Goal: Information Seeking & Learning: Learn about a topic

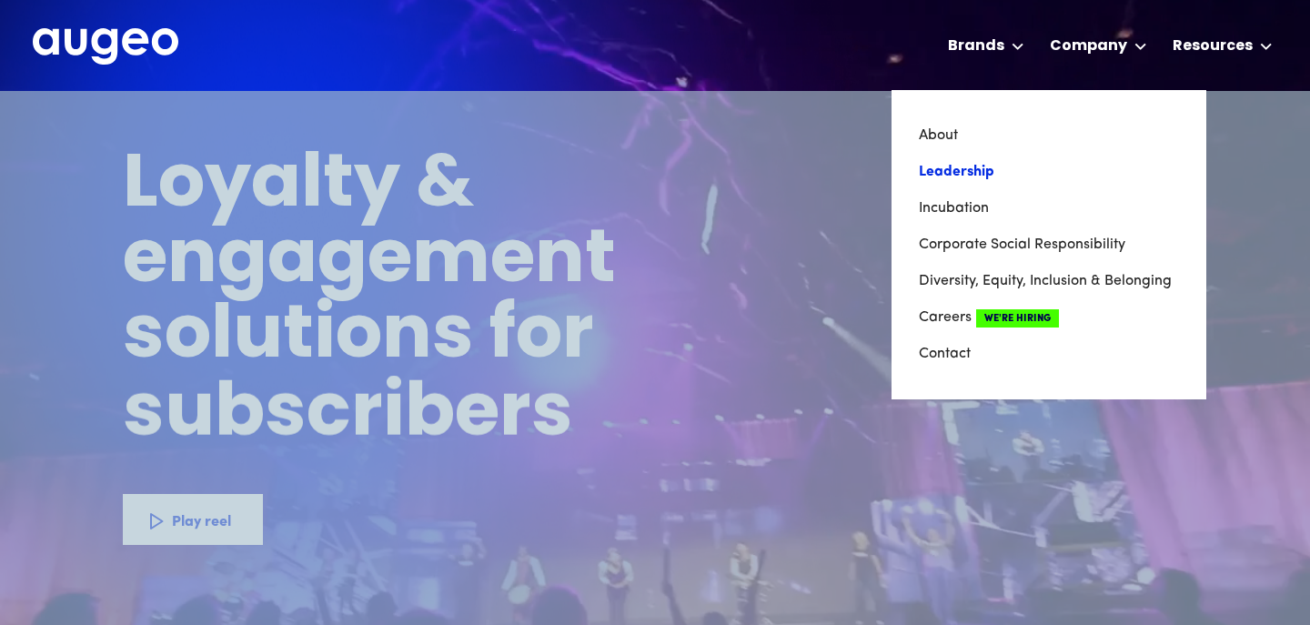
click at [983, 166] on link "Leadership" at bounding box center [1049, 172] width 260 height 36
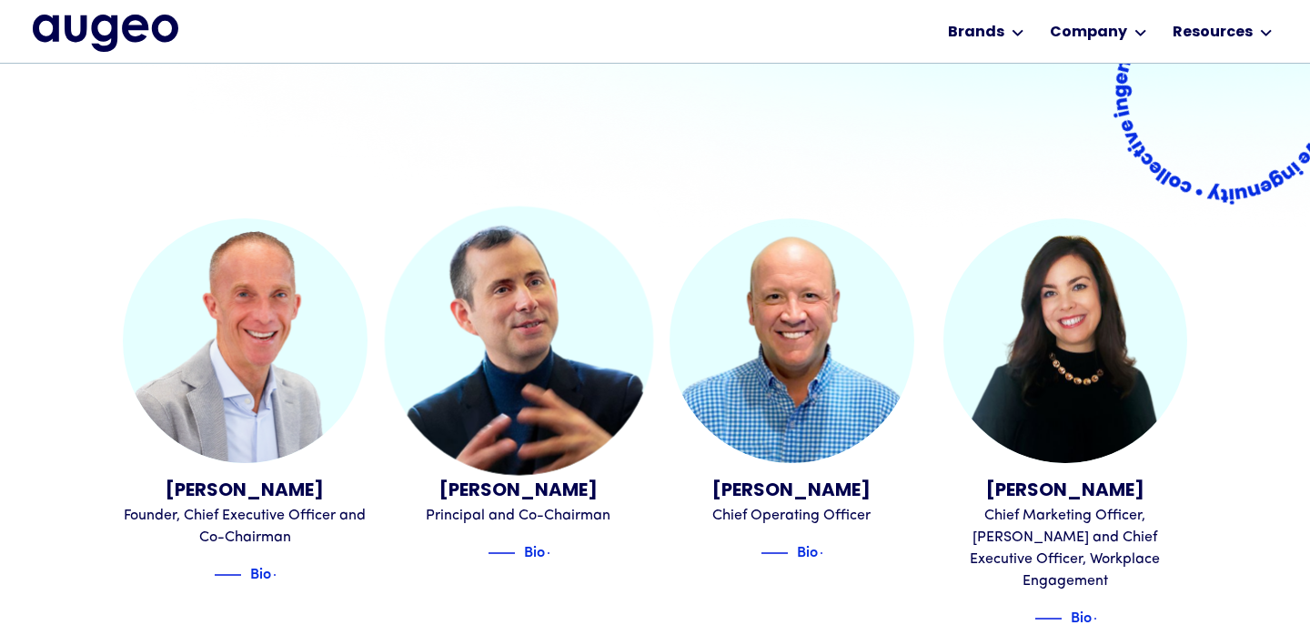
scroll to position [359, 0]
